Goal: Check status: Check status

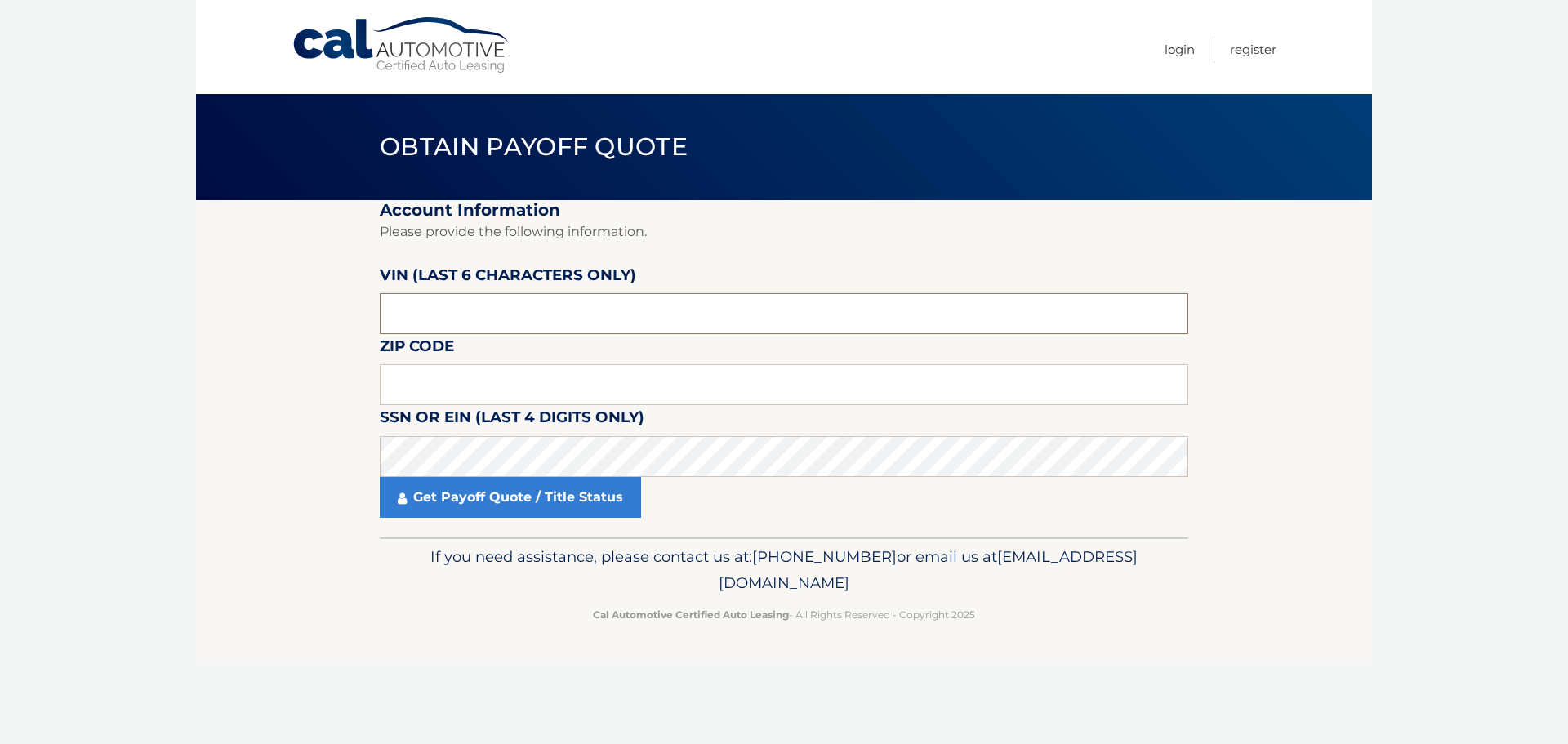
click at [527, 313] on input "text" at bounding box center [784, 314] width 809 height 41
type input "937849"
type input "5"
type input "18901"
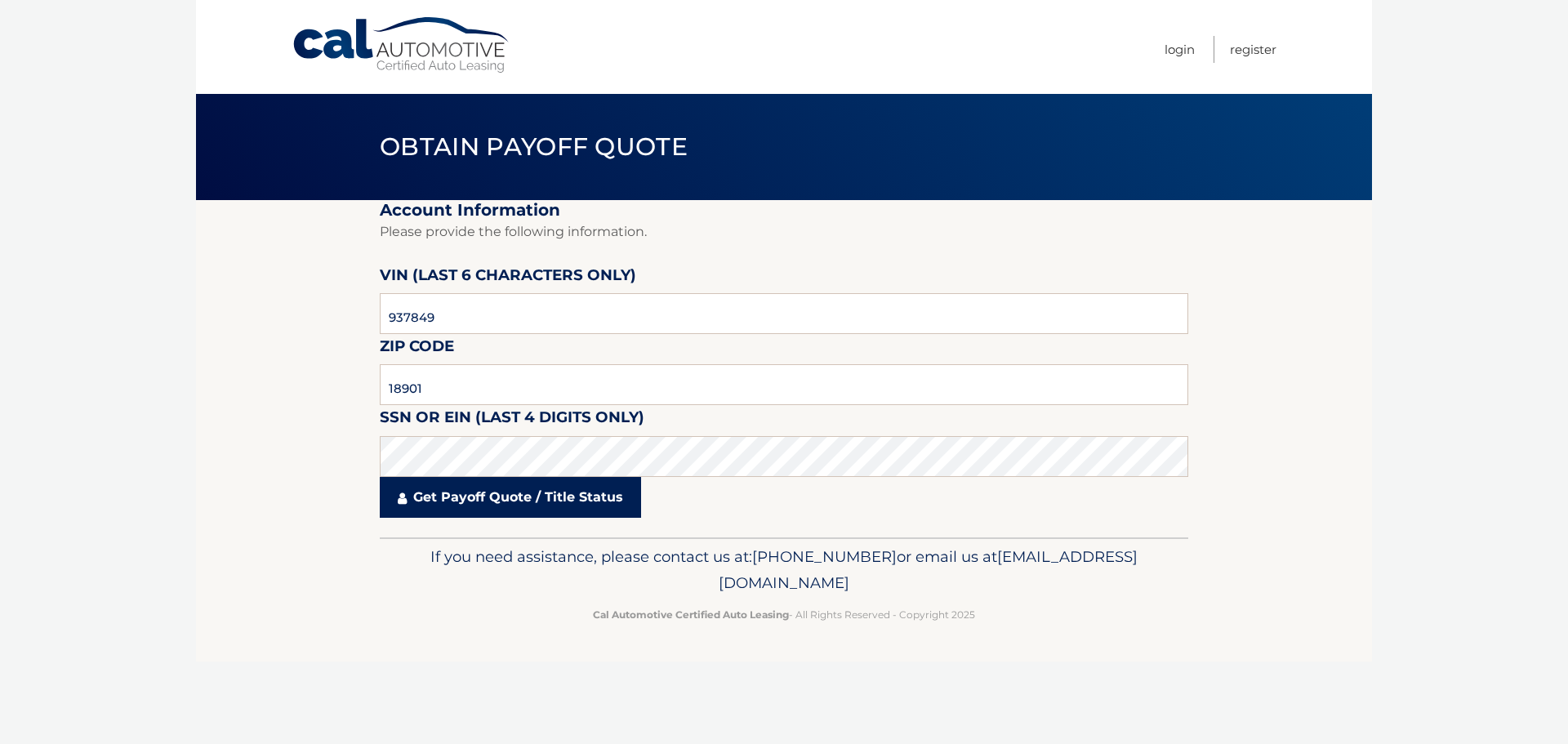
click at [499, 496] on link "Get Payoff Quote / Title Status" at bounding box center [510, 498] width 262 height 41
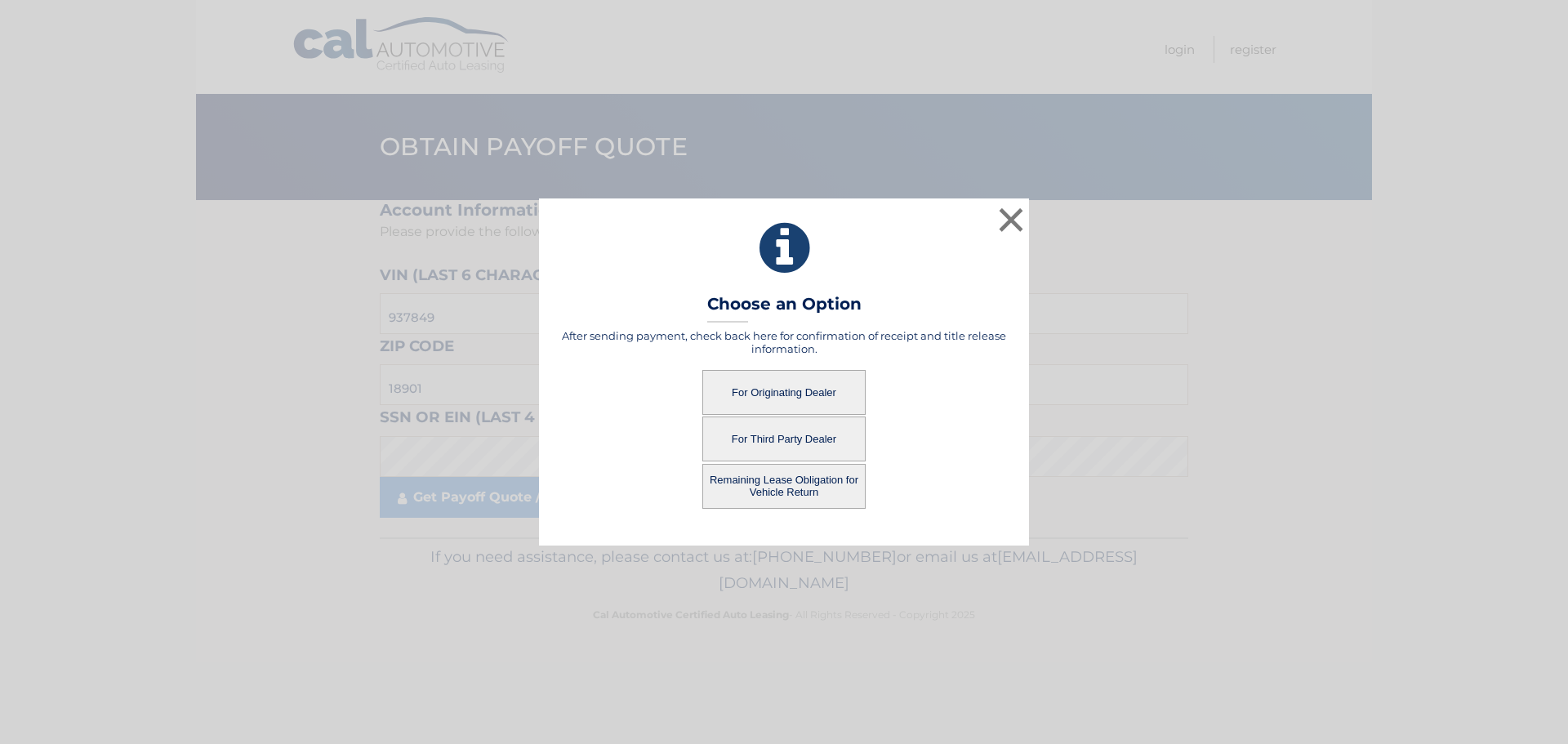
click at [784, 392] on button "For Originating Dealer" at bounding box center [784, 392] width 163 height 45
click at [798, 394] on button "For Originating Dealer" at bounding box center [784, 392] width 163 height 45
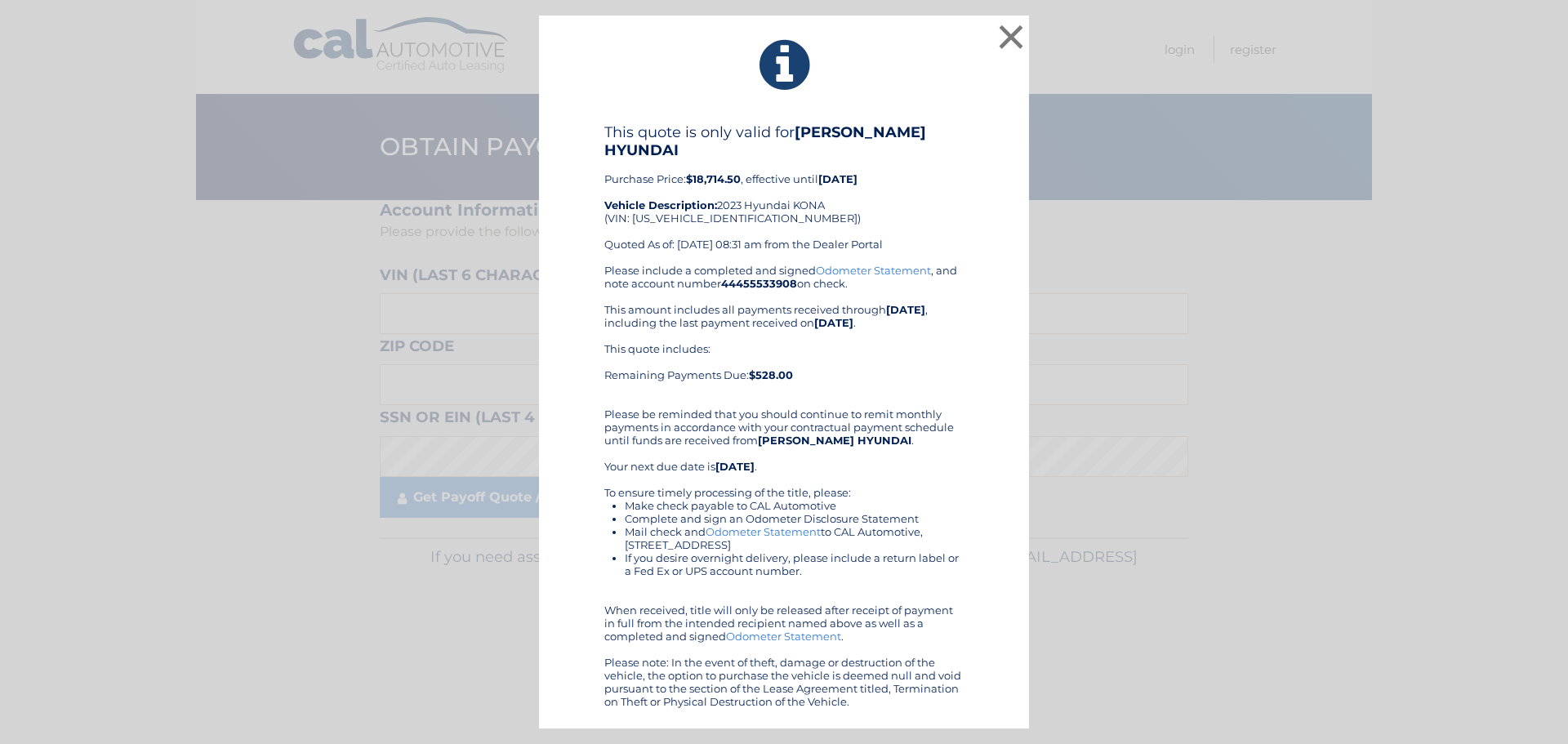
drag, startPoint x: 989, startPoint y: 718, endPoint x: 597, endPoint y: 112, distance: 721.7
click at [597, 112] on div "× This quote is only valid for FRED BEANS HYUNDAI Purchase Price: $18,714.50 , …" at bounding box center [784, 372] width 490 height 714
copy div "This quote is only valid for FRED BEANS HYUNDAI Purchase Price: $18,714.50 , ef…"
click at [1100, 382] on div "× This quote is only valid for FRED BEANS HYUNDAI Purchase Price: $18,714.50 , …" at bounding box center [784, 372] width 1555 height 714
